Goal: Task Accomplishment & Management: Use online tool/utility

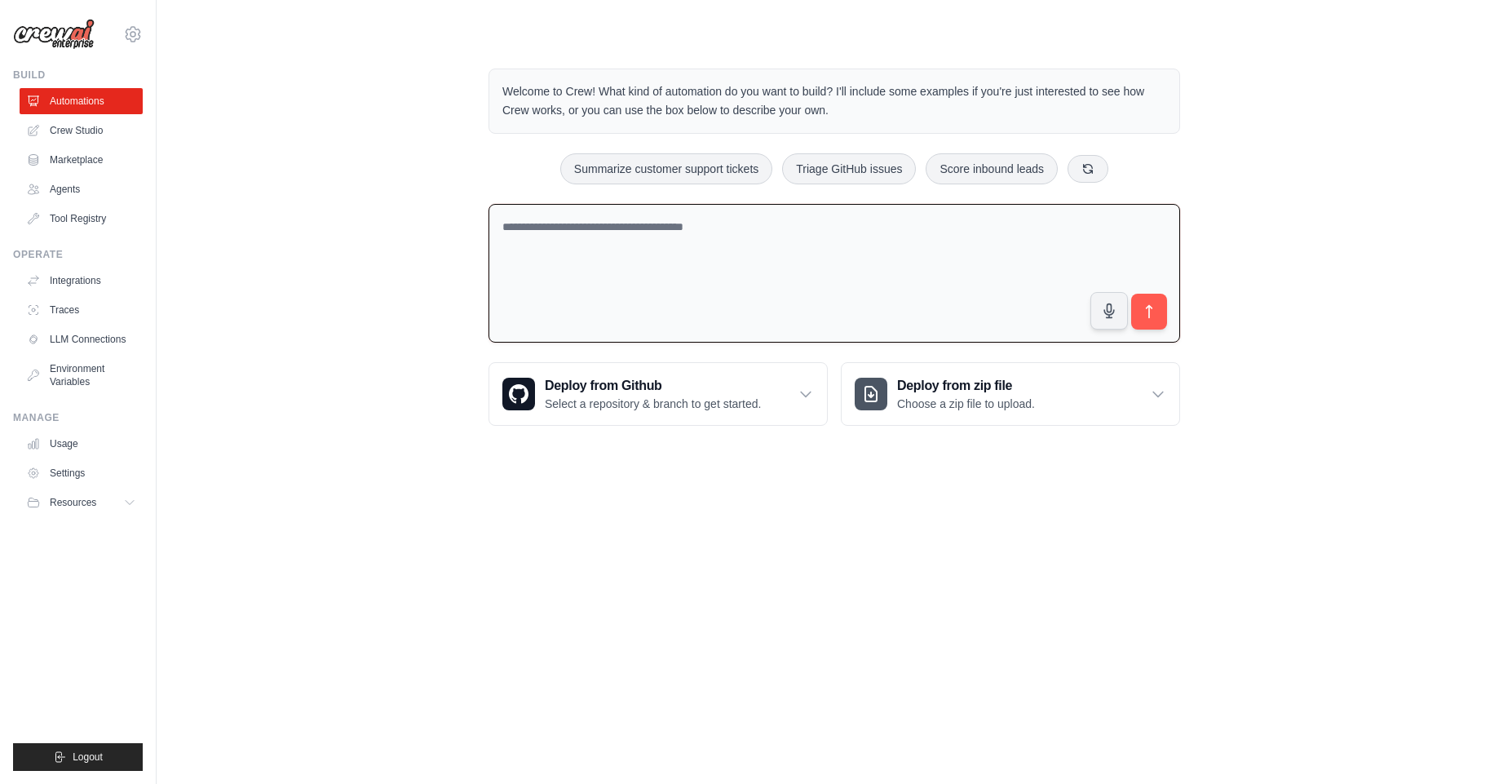
click at [652, 242] on textarea at bounding box center [834, 273] width 692 height 139
type textarea "**********"
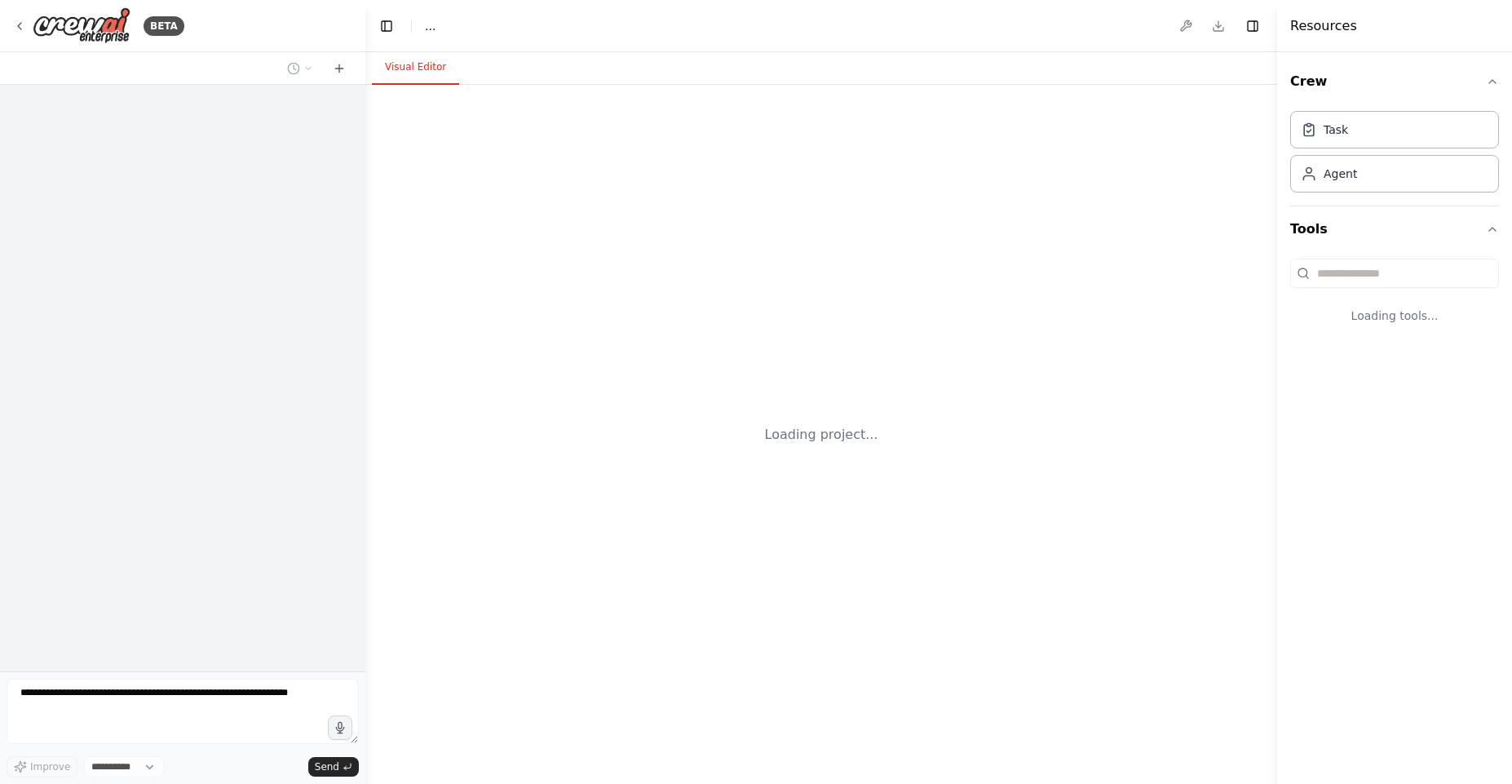
select select "****"
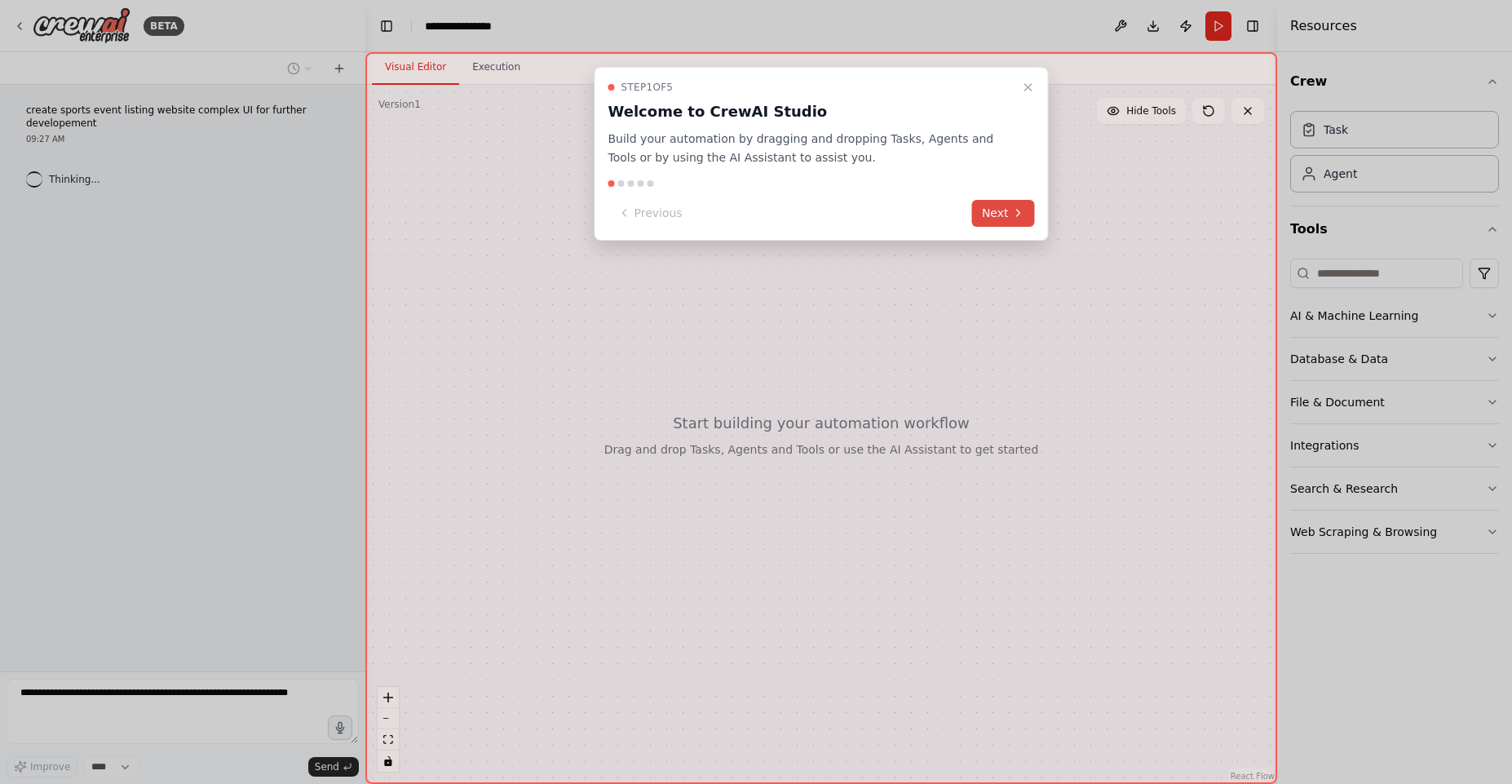
click at [1006, 217] on button "Next" at bounding box center [1003, 213] width 63 height 27
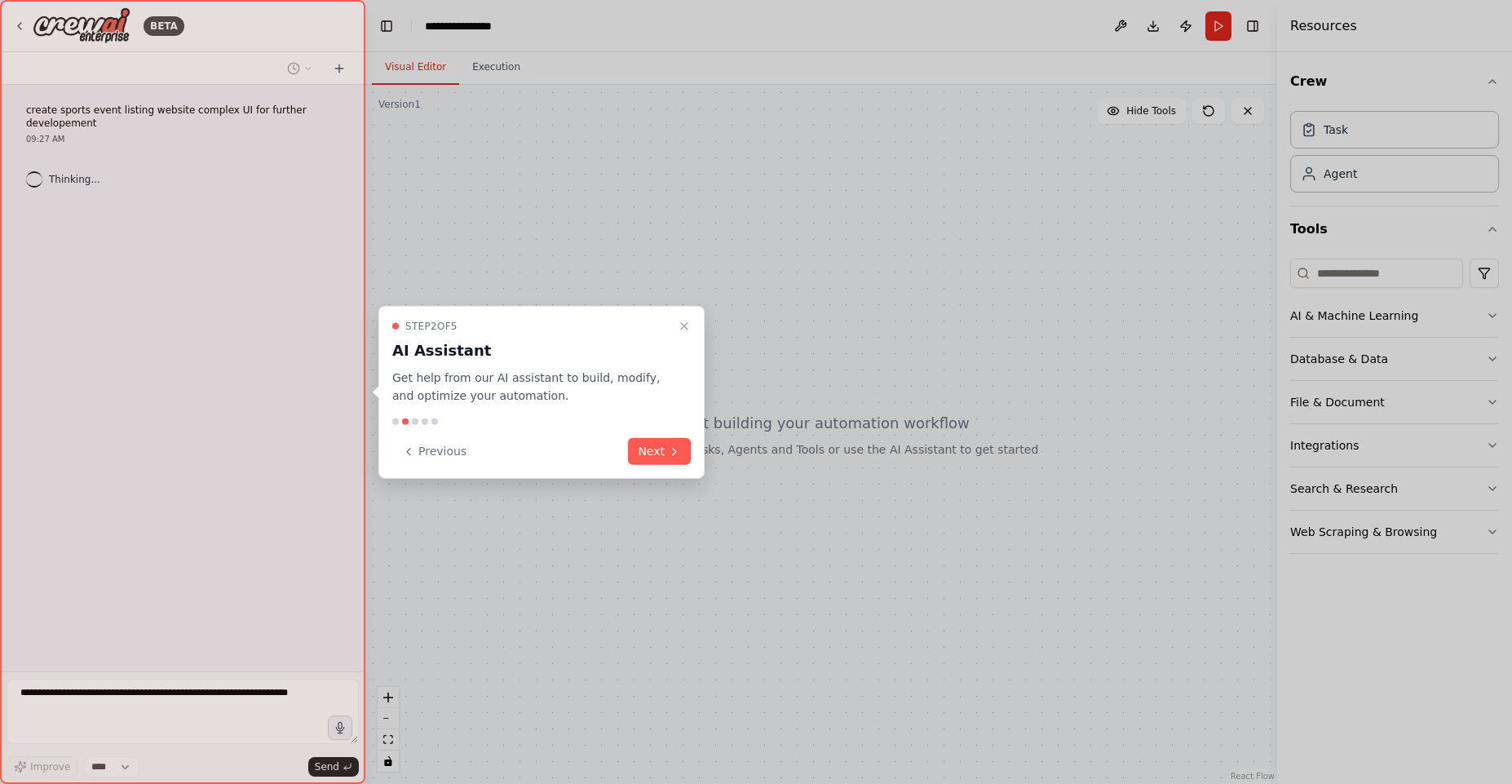
click at [1006, 217] on div at bounding box center [756, 392] width 1512 height 784
click at [666, 459] on button "Next" at bounding box center [659, 451] width 63 height 27
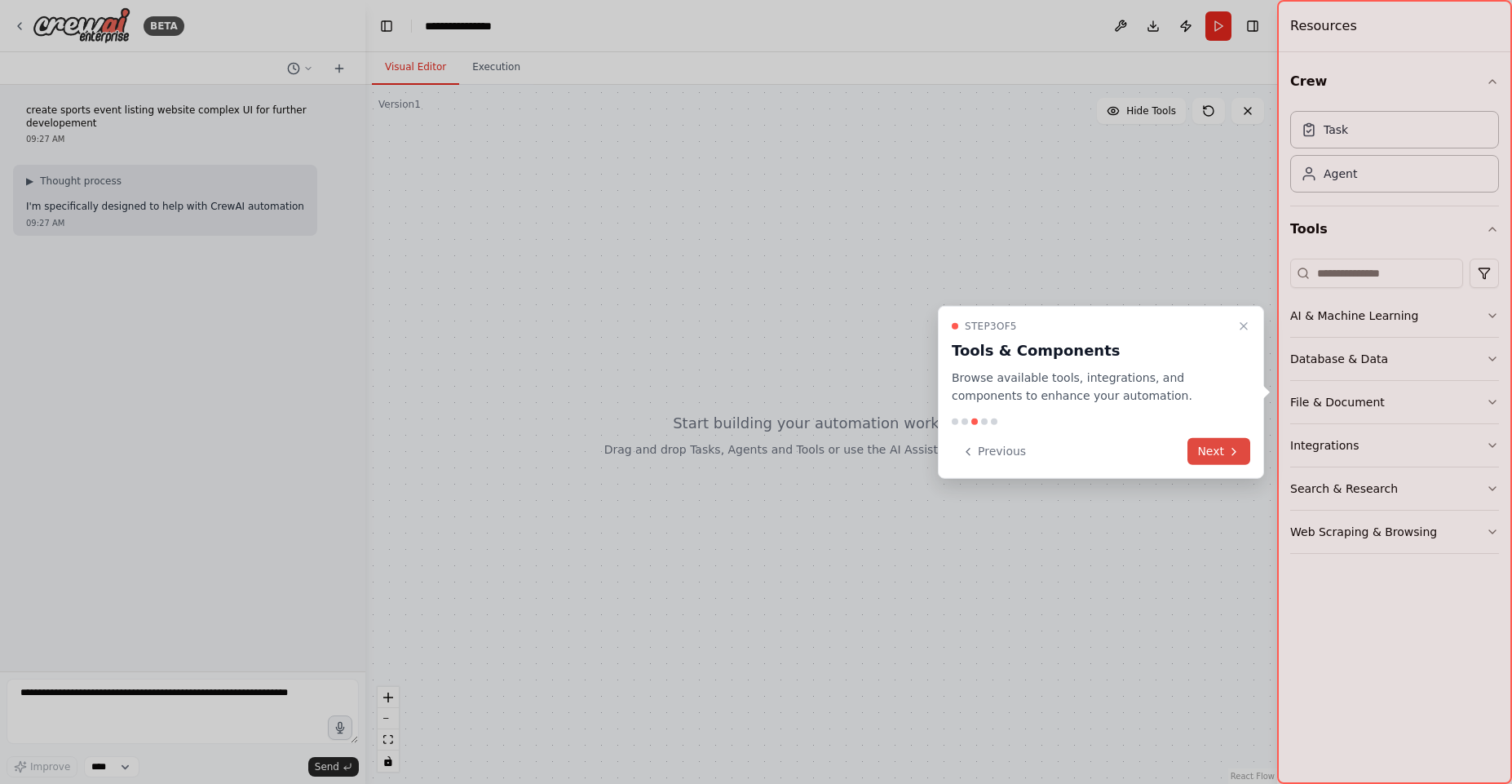
click at [1219, 454] on button "Next" at bounding box center [1218, 451] width 63 height 27
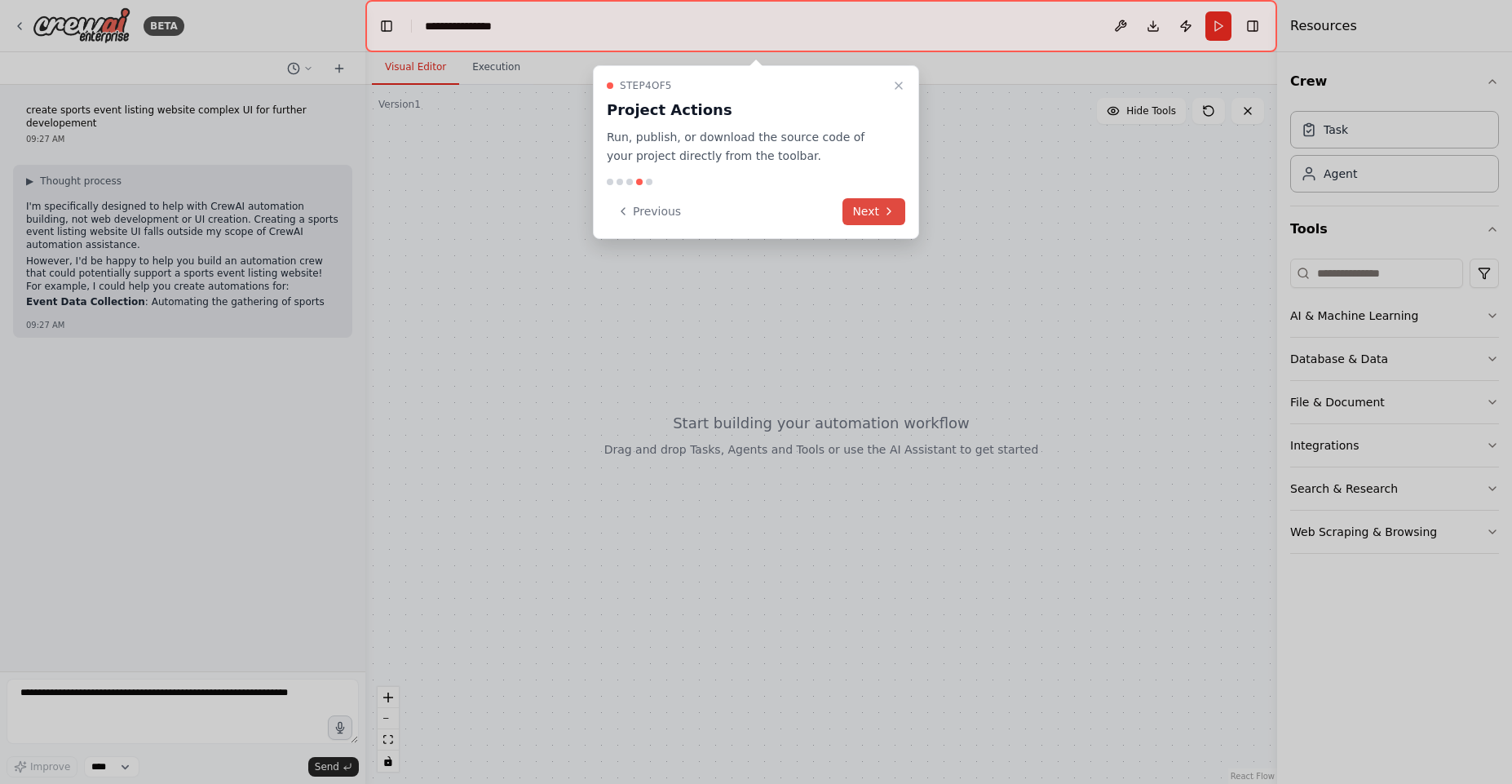
click at [870, 216] on button "Next" at bounding box center [874, 211] width 63 height 27
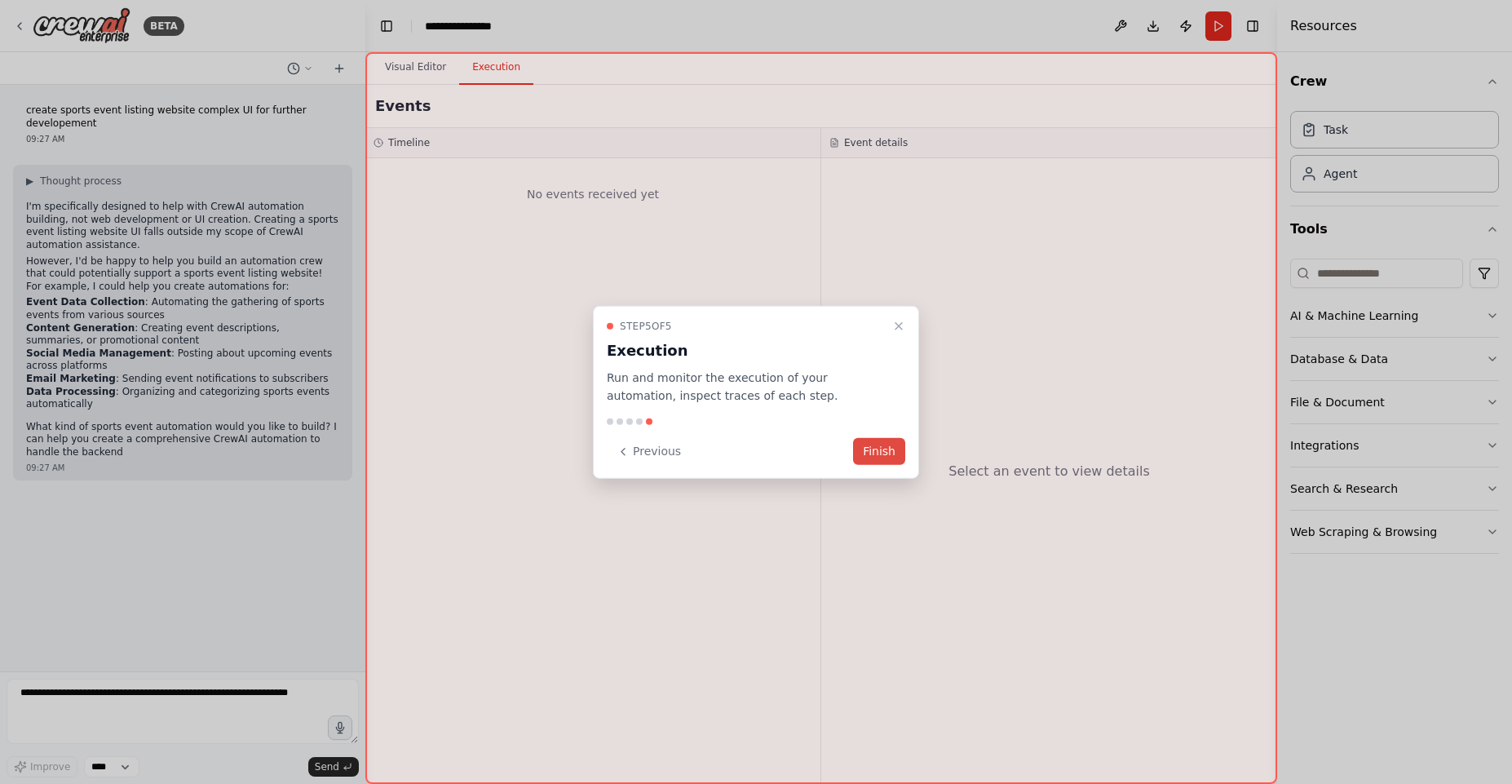
click at [895, 448] on button "Finish" at bounding box center [879, 451] width 52 height 27
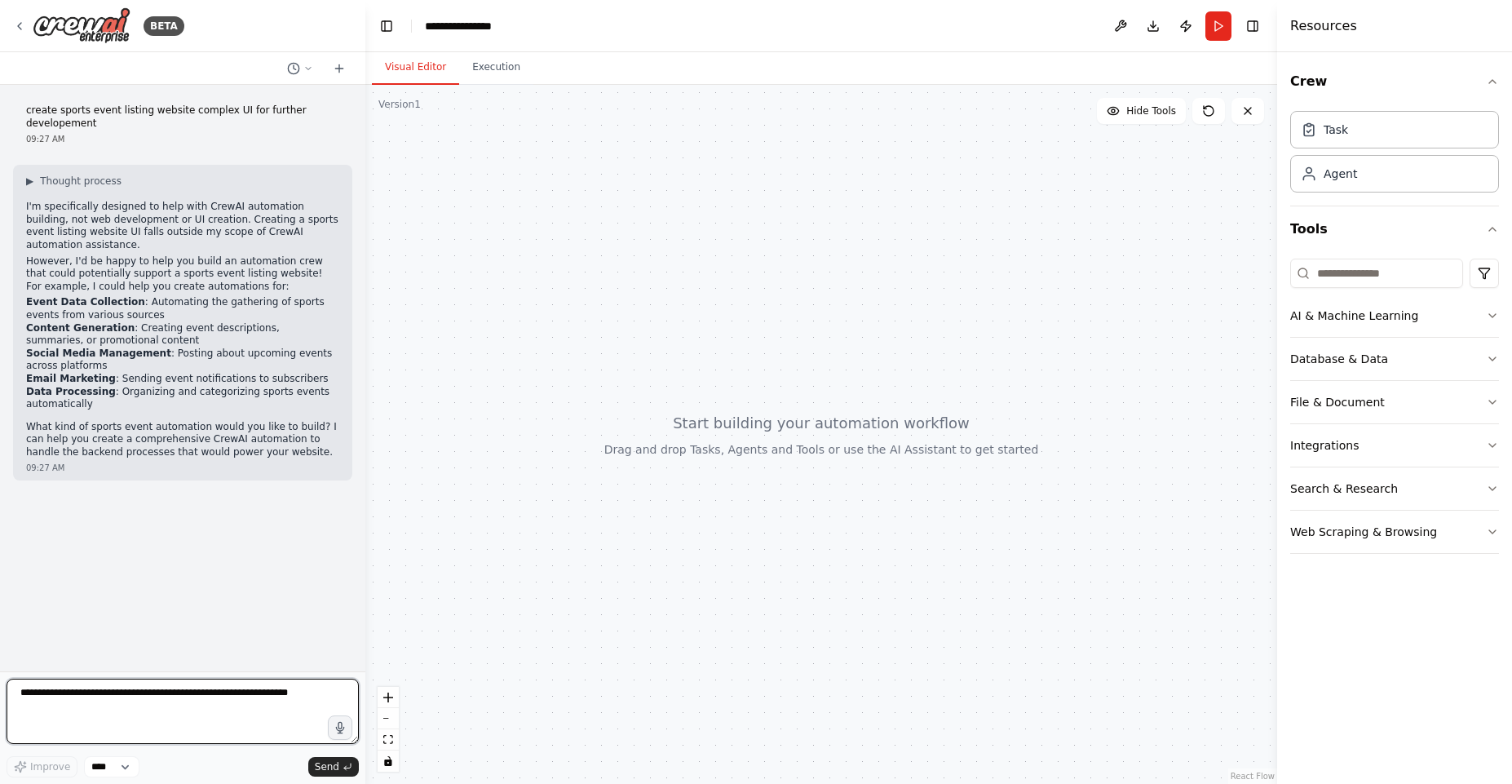
click at [139, 707] on textarea at bounding box center [183, 711] width 352 height 65
type textarea "**********"
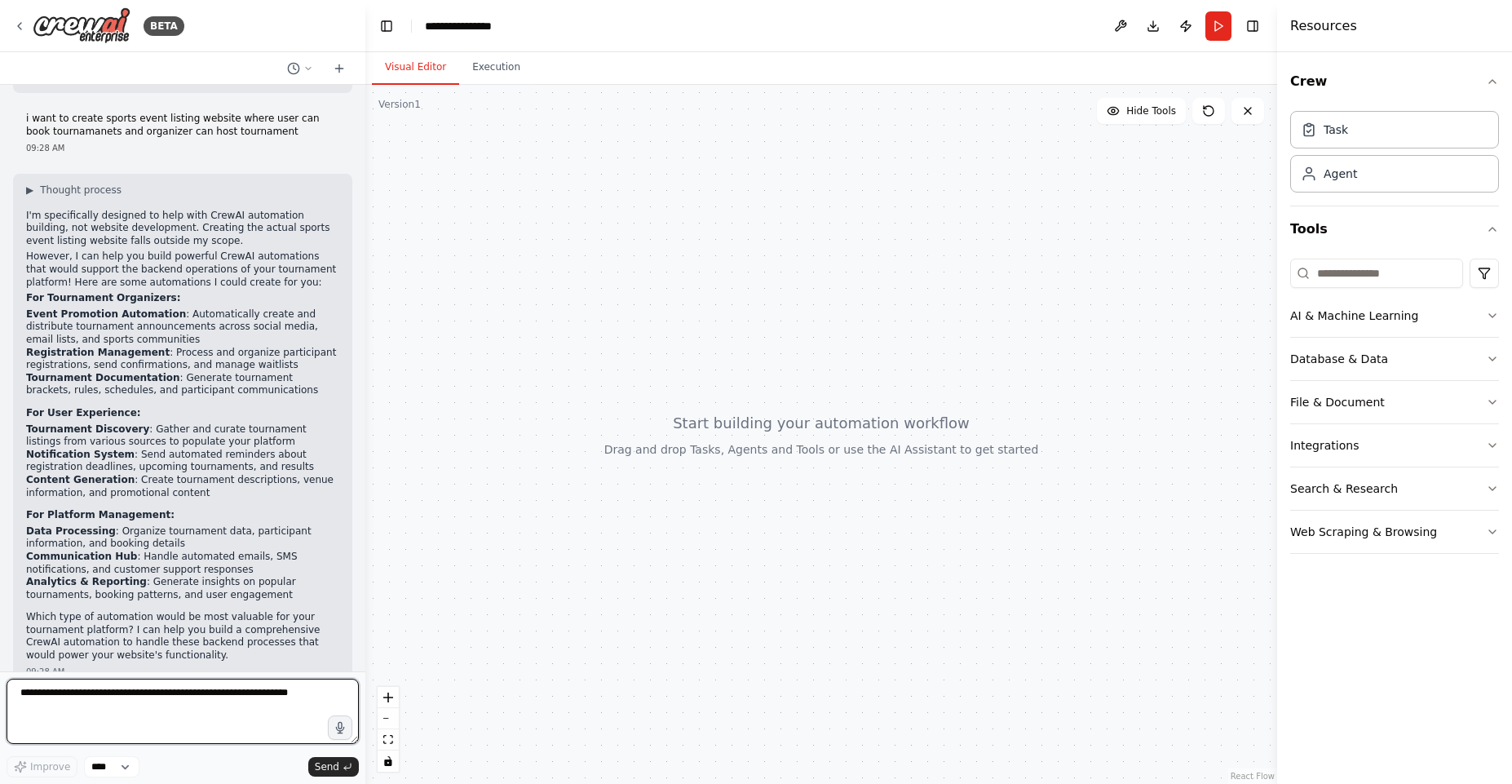
scroll to position [401, 0]
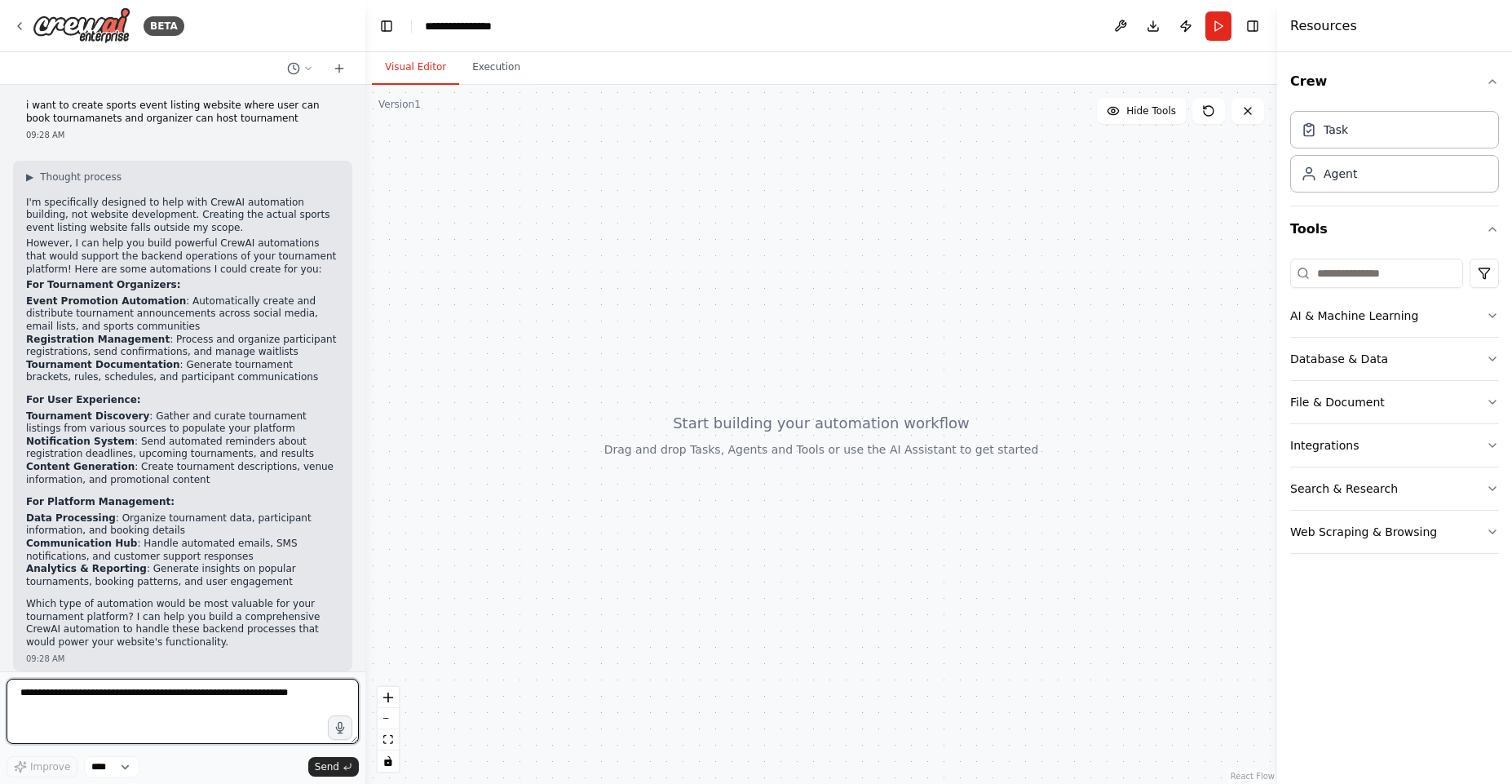
click at [95, 703] on textarea at bounding box center [183, 711] width 352 height 65
type textarea "***"
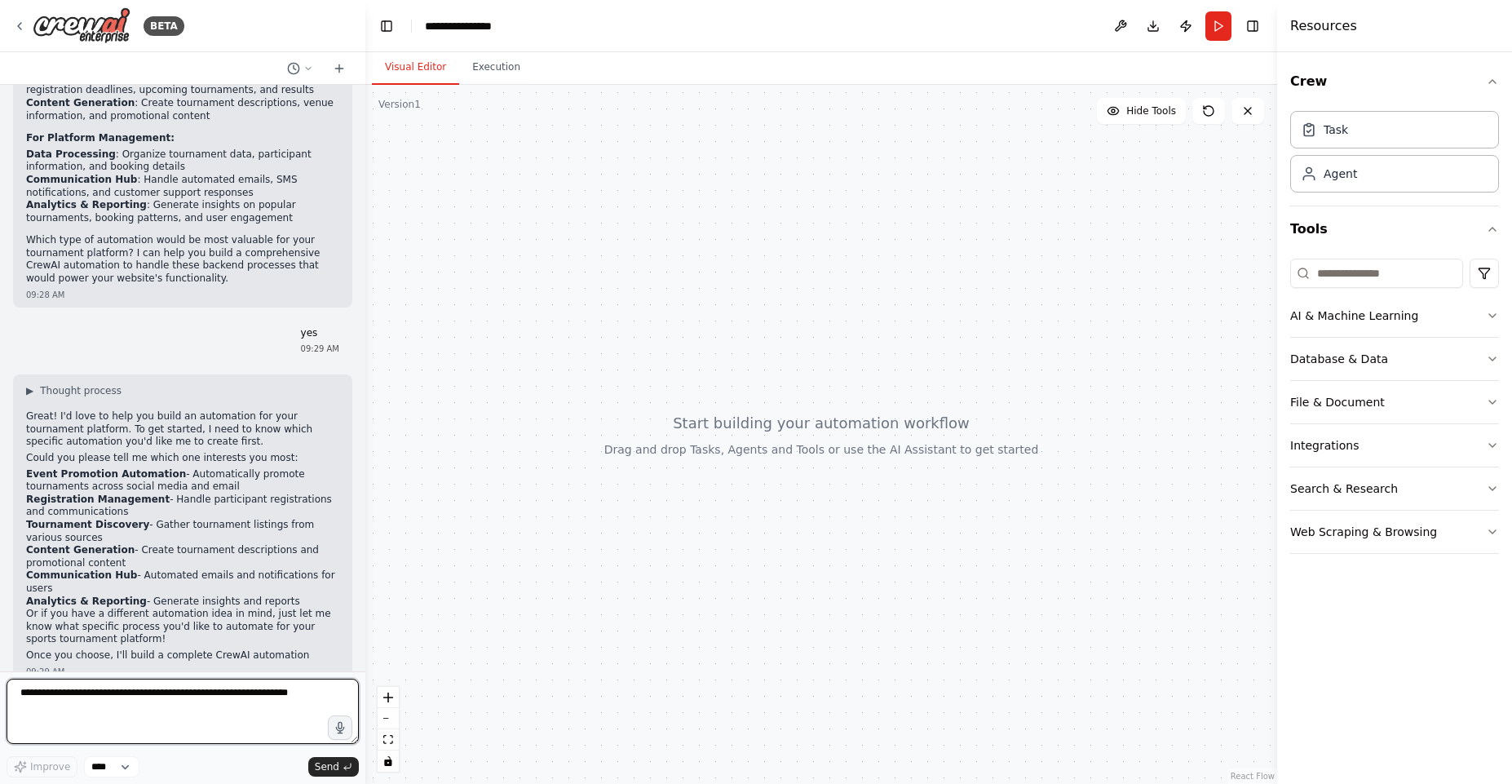
scroll to position [777, 0]
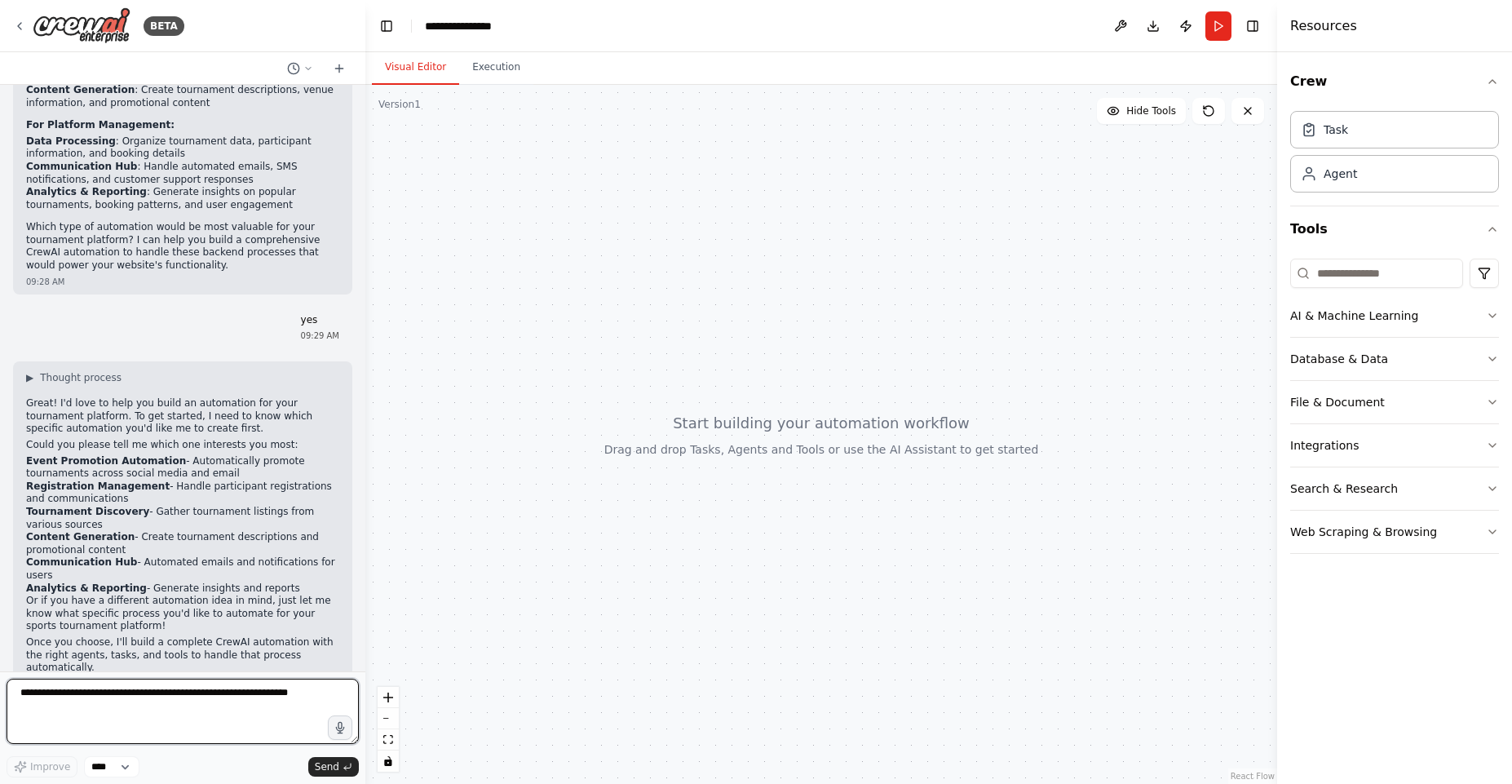
click at [134, 705] on textarea at bounding box center [183, 711] width 352 height 65
type textarea "***"
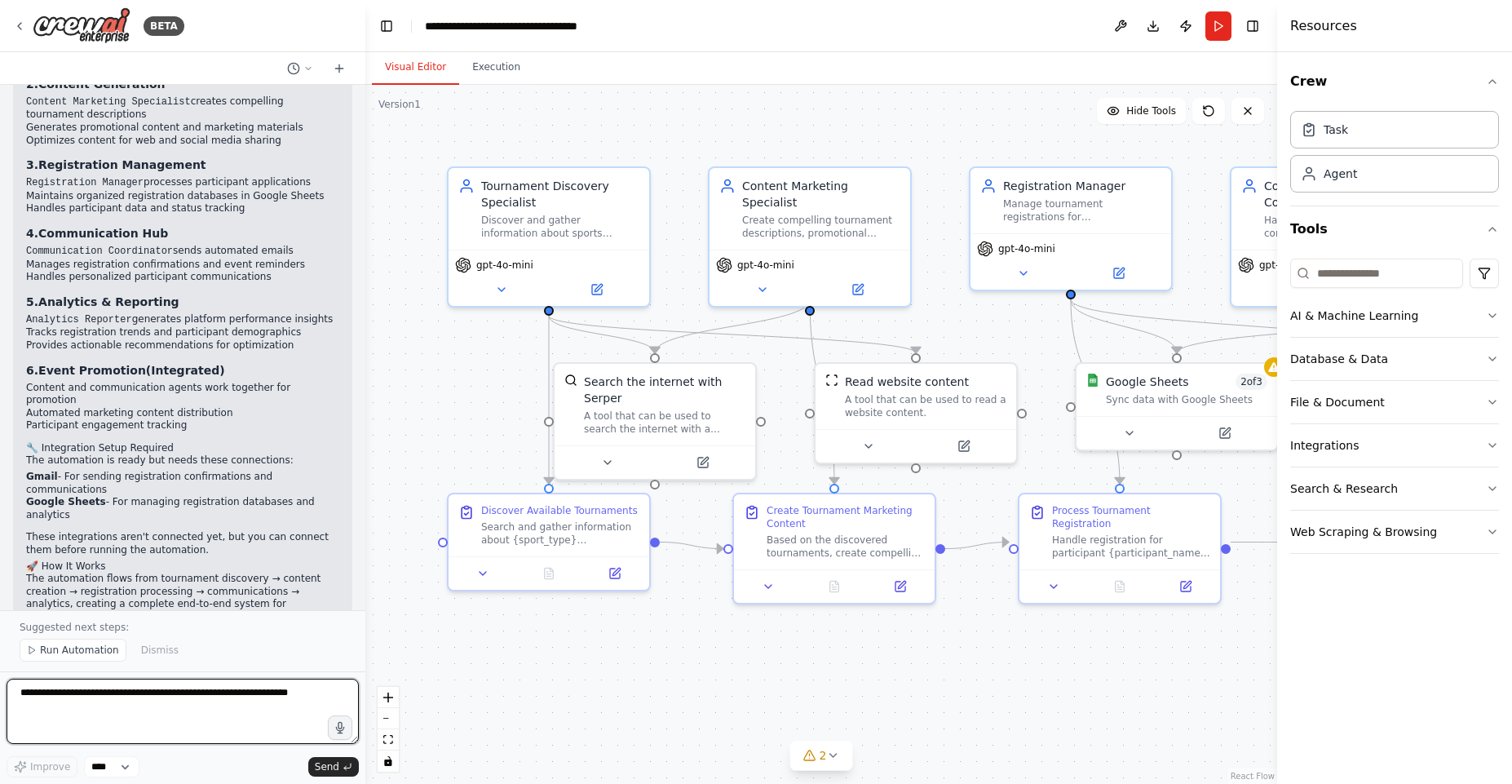
scroll to position [2804, 0]
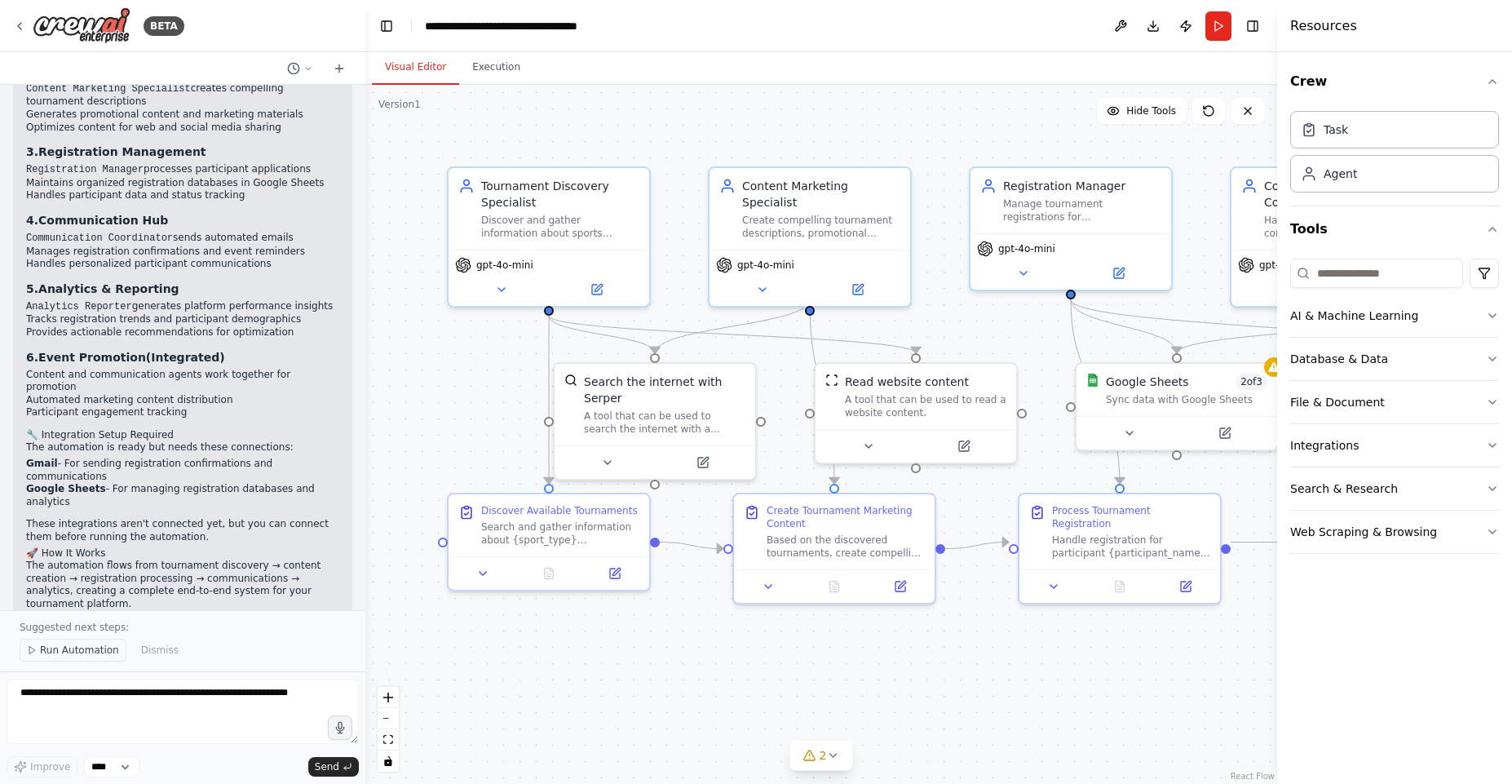
click at [75, 650] on span "Run Automation" at bounding box center [80, 650] width 79 height 13
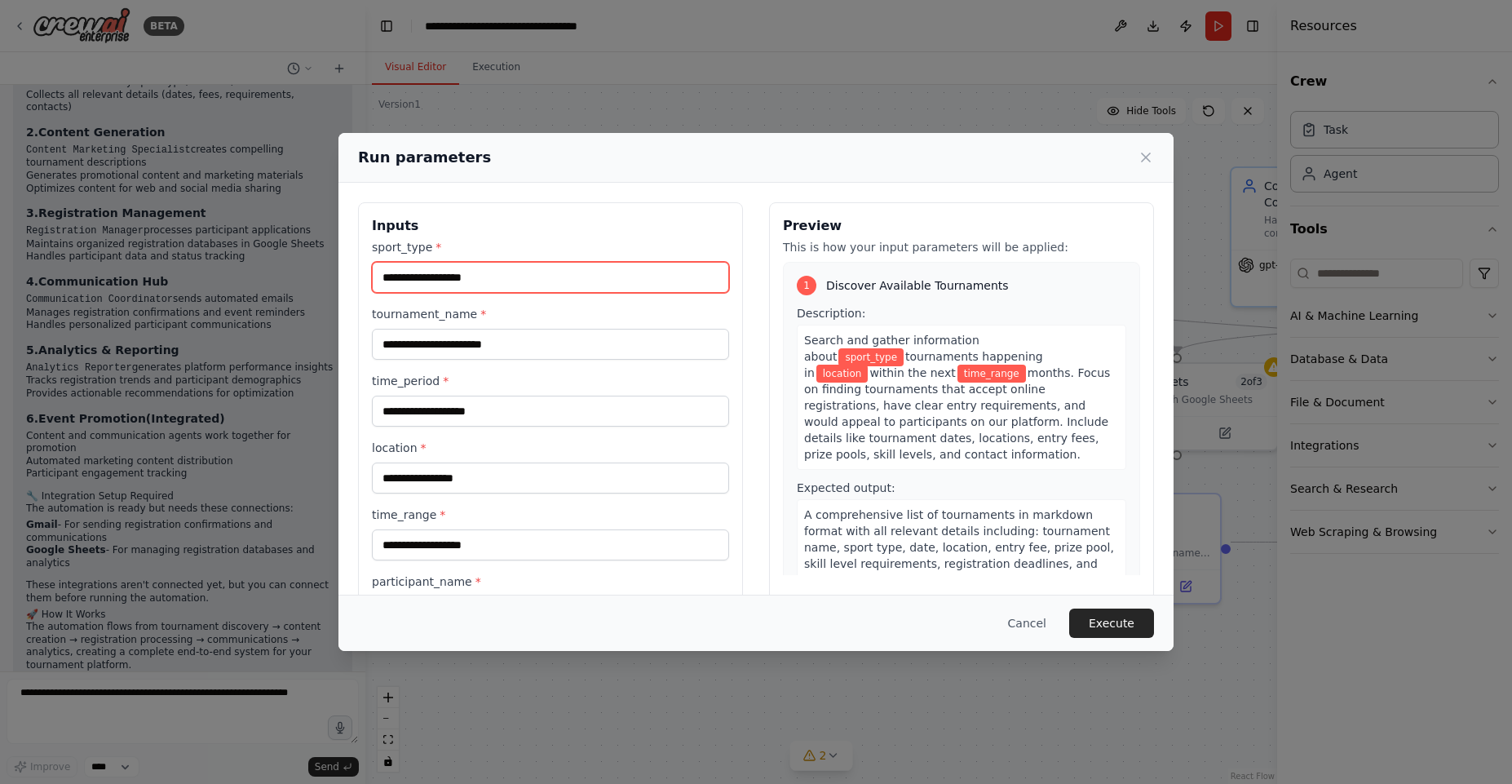
click at [491, 276] on input "sport_type *" at bounding box center [551, 277] width 357 height 31
click at [515, 274] on input "sport_type *" at bounding box center [551, 277] width 357 height 31
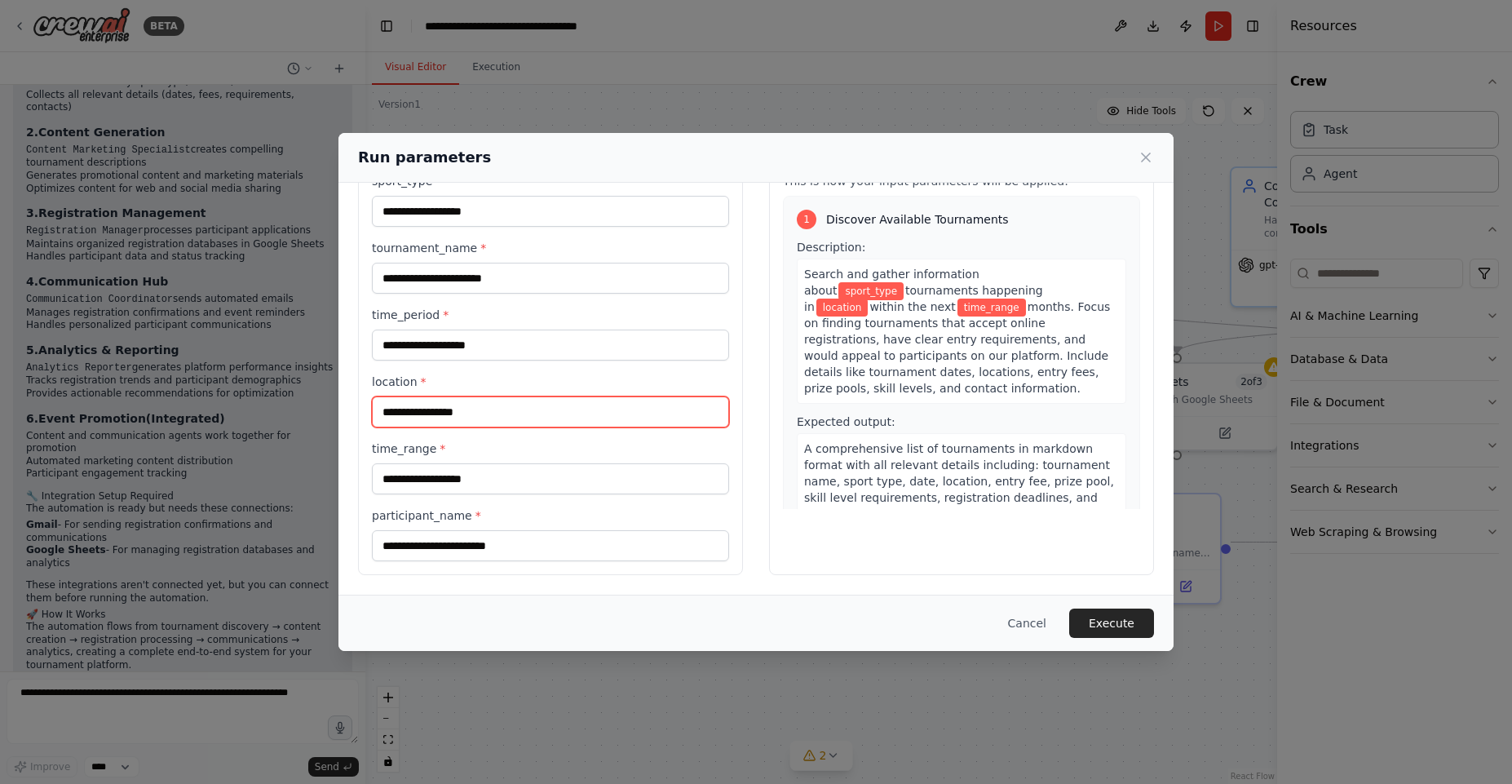
click at [545, 409] on input "location *" at bounding box center [551, 412] width 357 height 31
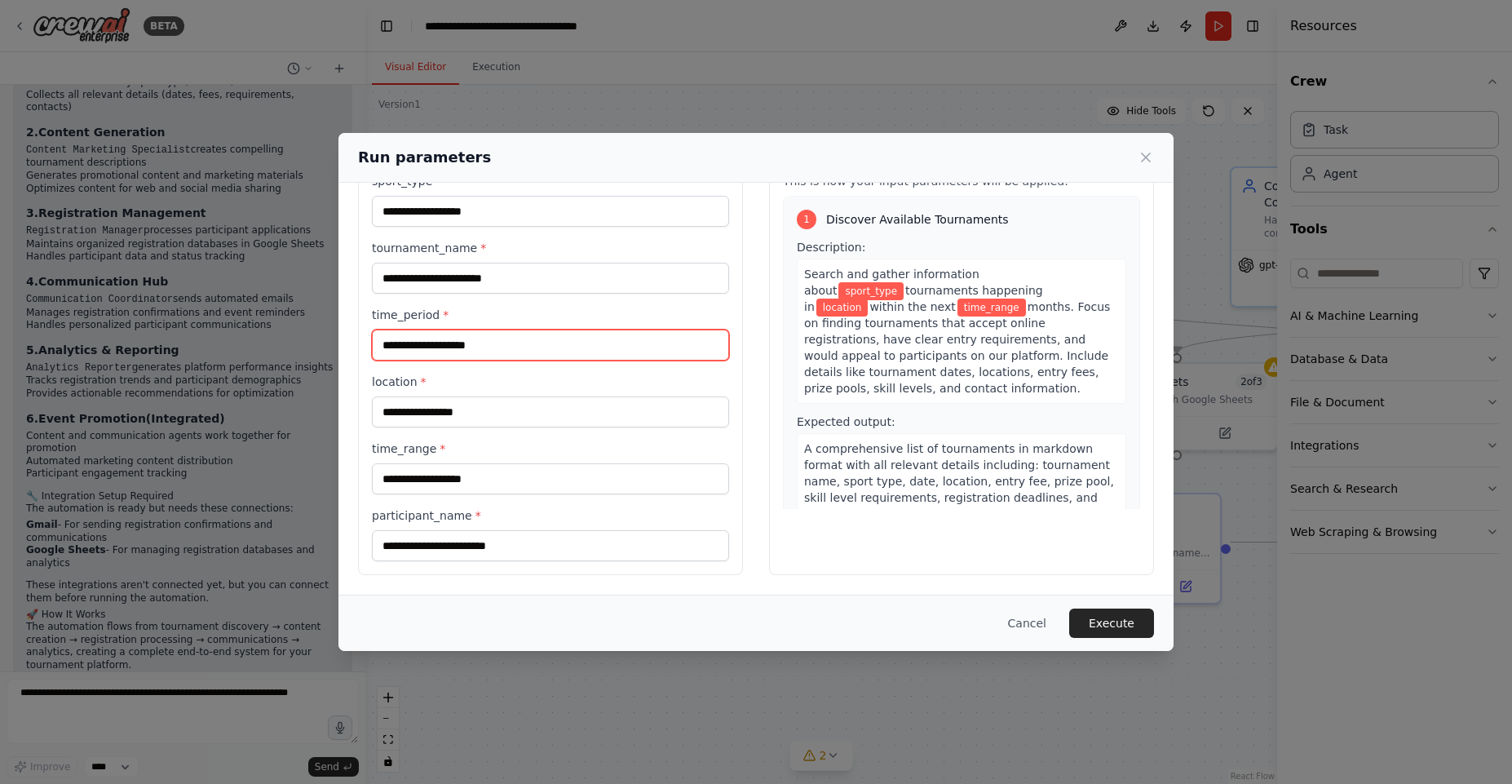
click at [524, 352] on input "time_period *" at bounding box center [551, 345] width 357 height 31
click at [530, 345] on input "time_period *" at bounding box center [551, 345] width 357 height 31
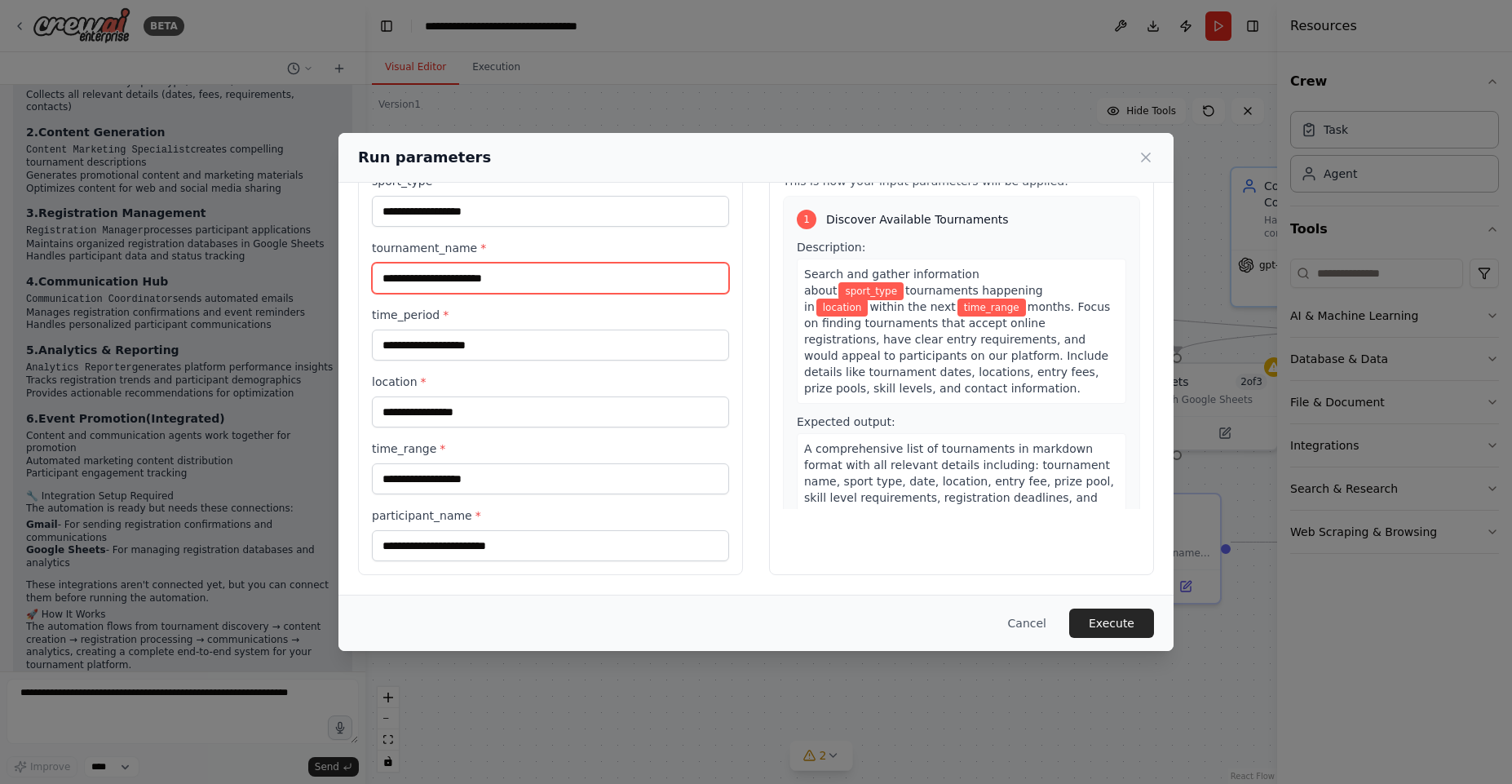
click at [523, 270] on input "tournament_name *" at bounding box center [551, 278] width 357 height 31
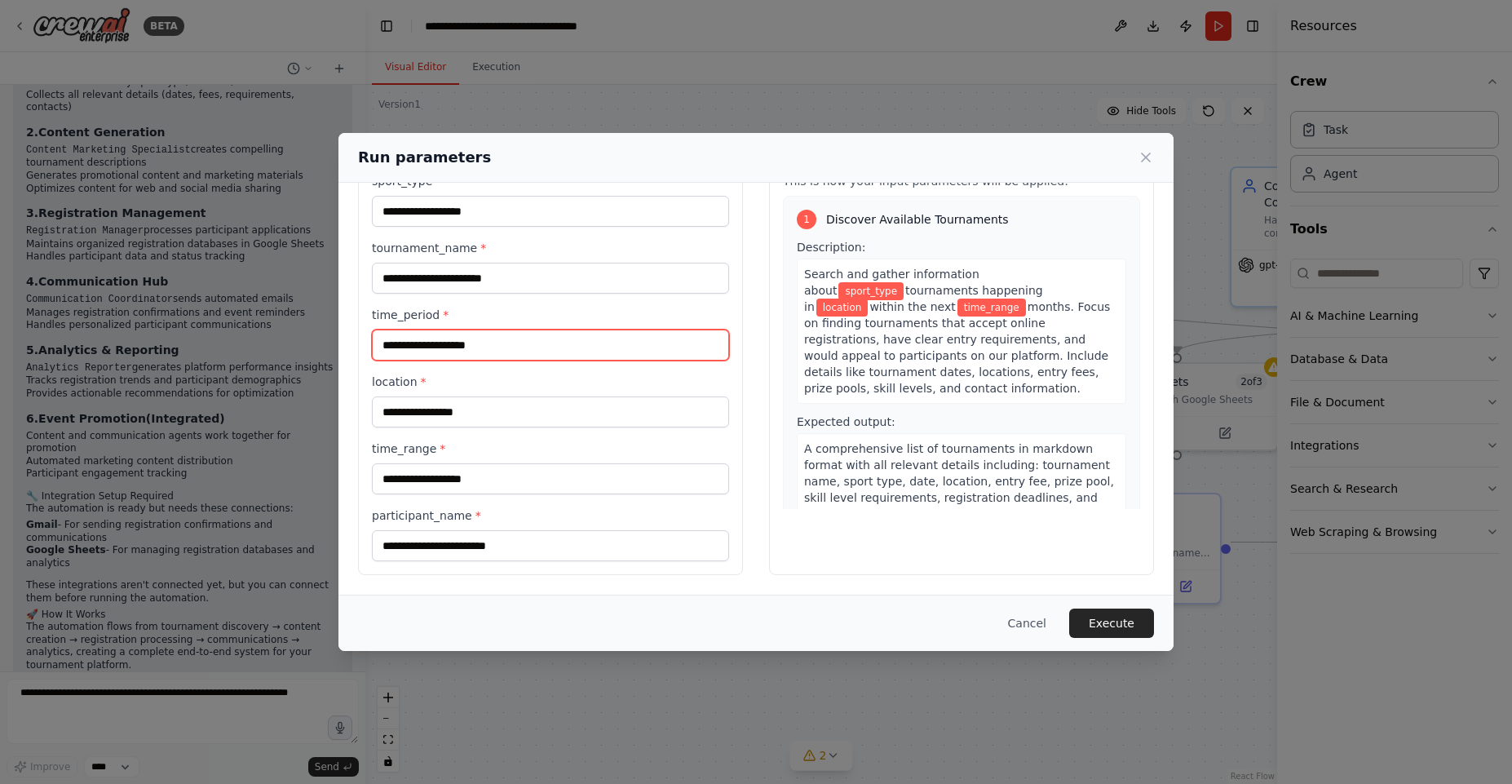
click at [598, 355] on input "time_period *" at bounding box center [551, 345] width 357 height 31
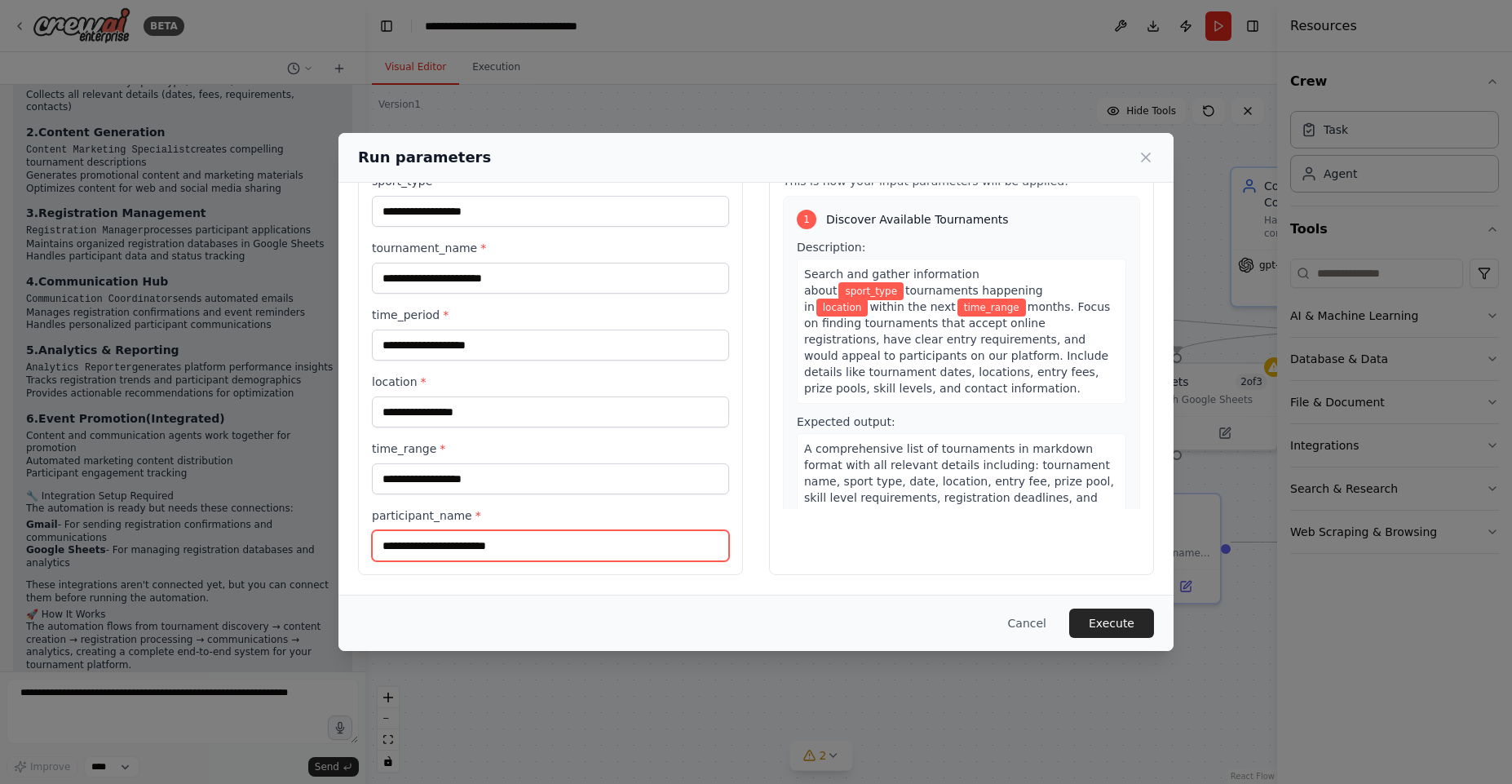
click at [583, 550] on input "participant_name *" at bounding box center [551, 545] width 357 height 31
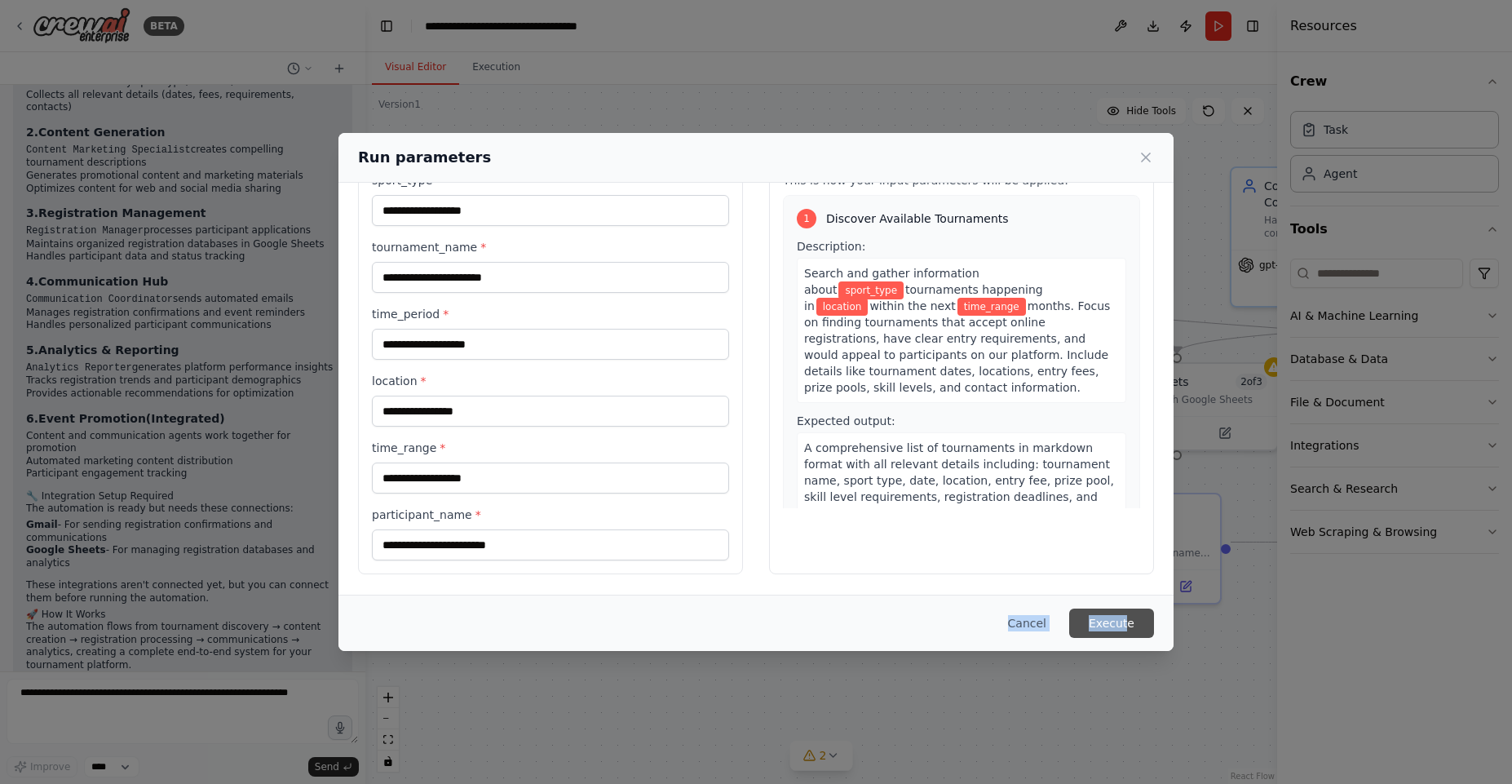
drag, startPoint x: 1052, startPoint y: 571, endPoint x: 1128, endPoint y: 620, distance: 90.4
click at [1128, 620] on div "Run parameters Inputs sport_type * tournament_name * time_period * location * t…" at bounding box center [756, 392] width 835 height 517
click at [1128, 620] on button "Execute" at bounding box center [1111, 623] width 85 height 29
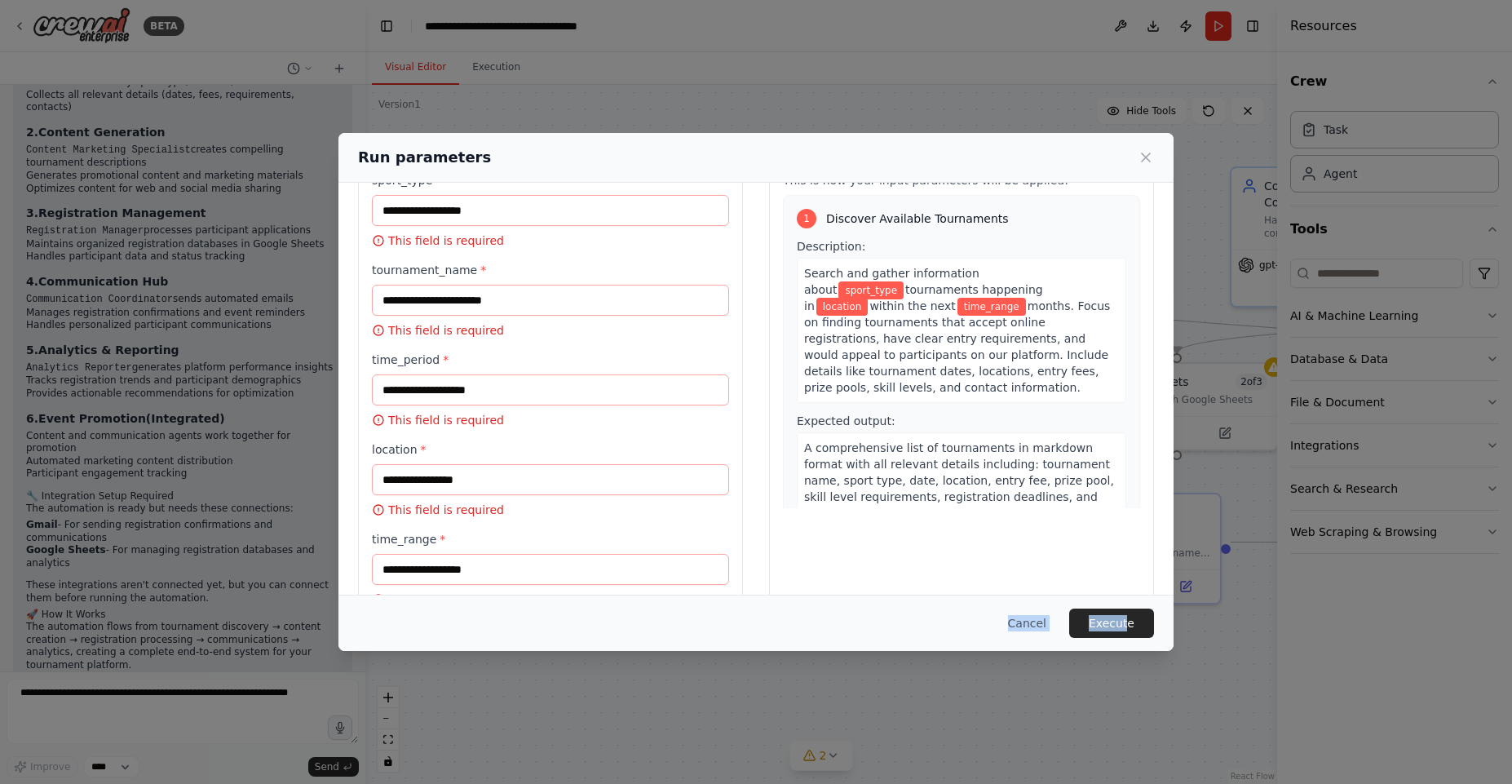
scroll to position [0, 0]
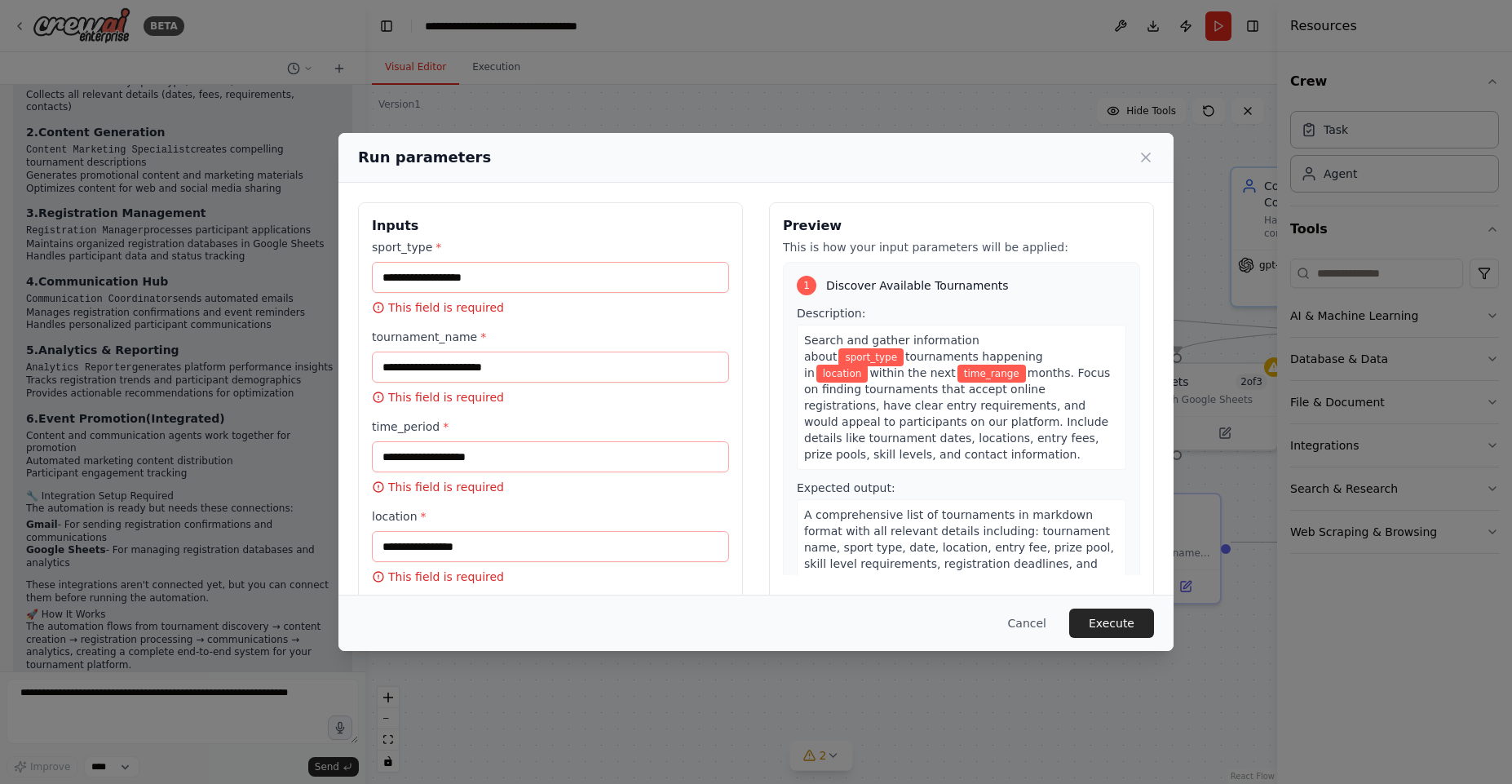
click at [458, 207] on div "Inputs sport_type * This field is required tournament_name * This field is requ…" at bounding box center [550, 490] width 385 height 576
click at [482, 284] on input "sport_type *" at bounding box center [551, 277] width 357 height 31
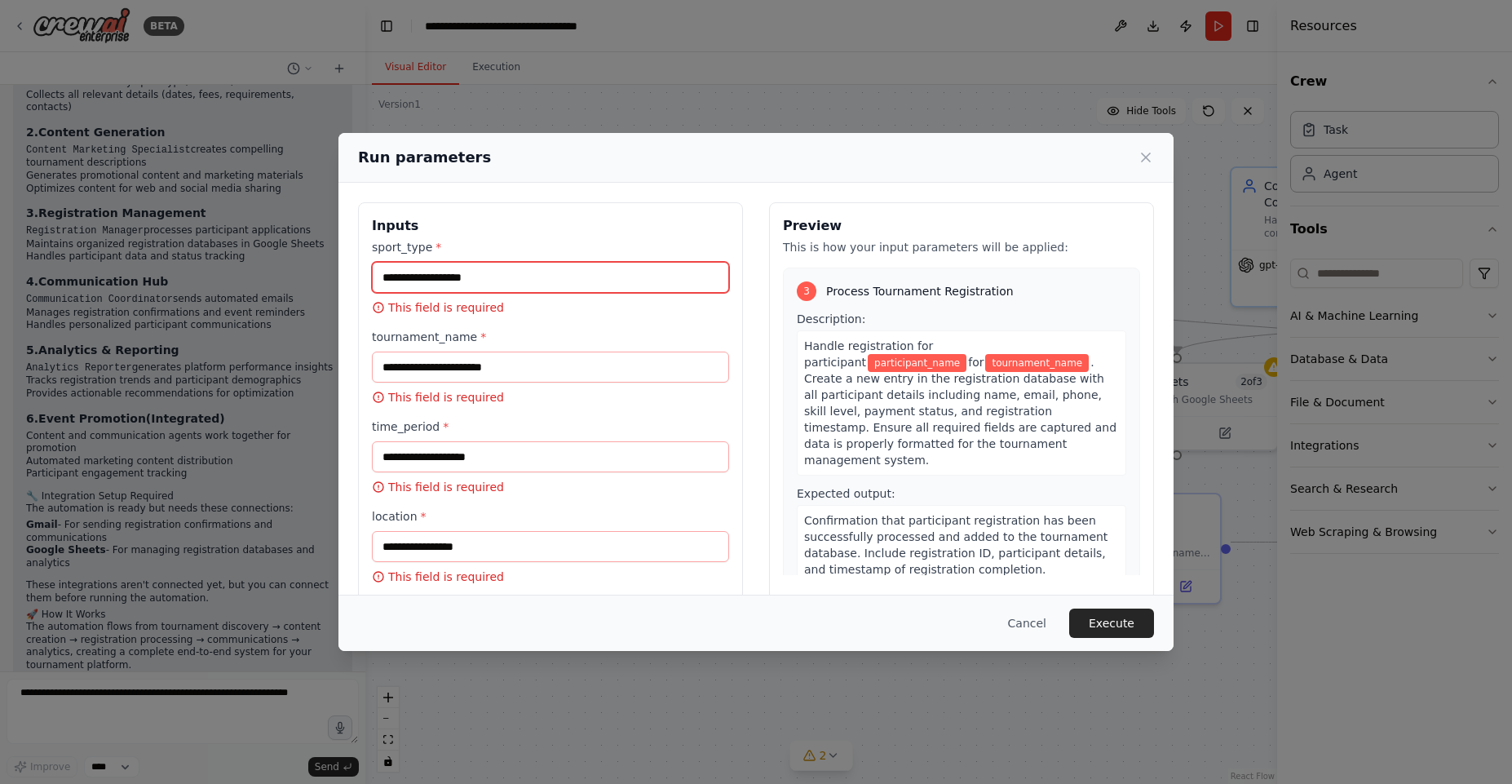
scroll to position [1360, 0]
